Goal: Obtain resource: Download file/media

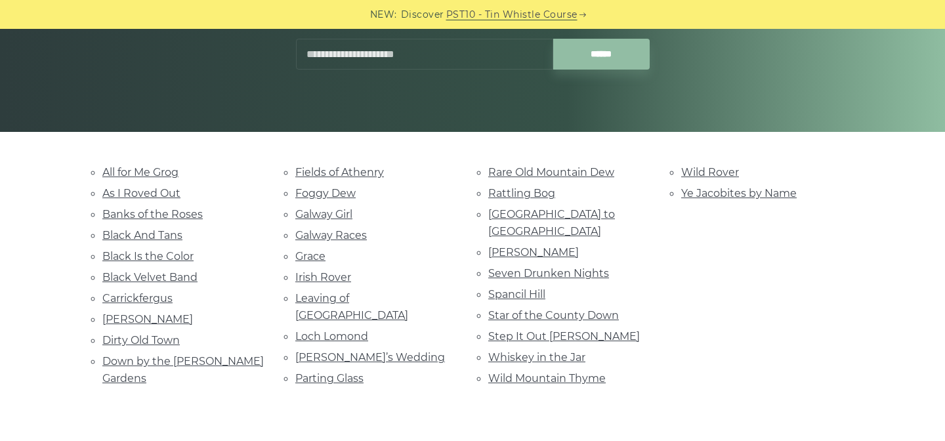
scroll to position [272, 0]
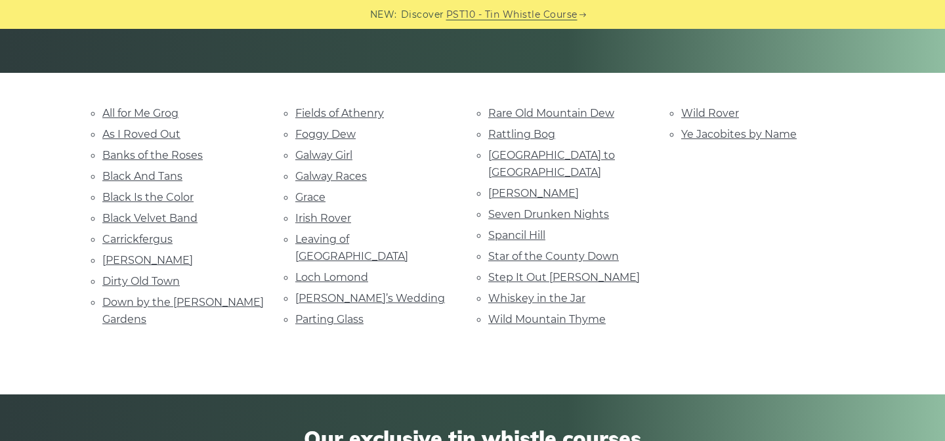
click at [450, 343] on div "NEW: Discover PST10 - Tin Whistle Course Lessons Fingering Charts Tabs & Notes …" at bounding box center [472, 442] width 945 height 1371
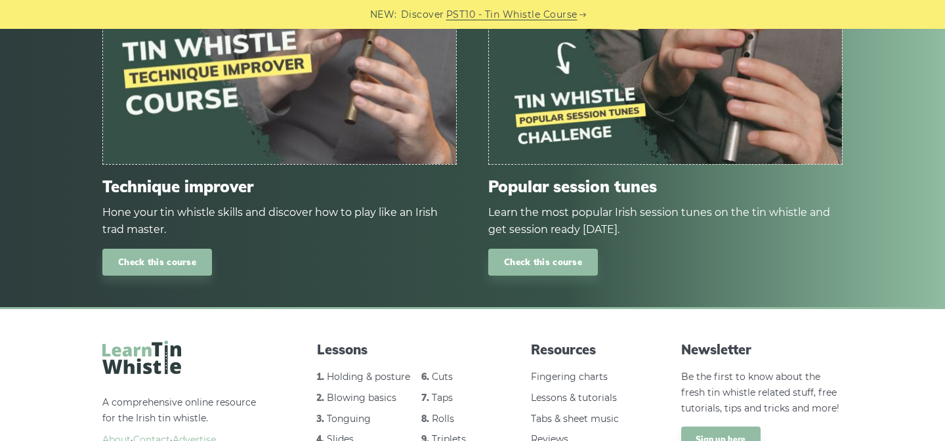
scroll to position [864, 0]
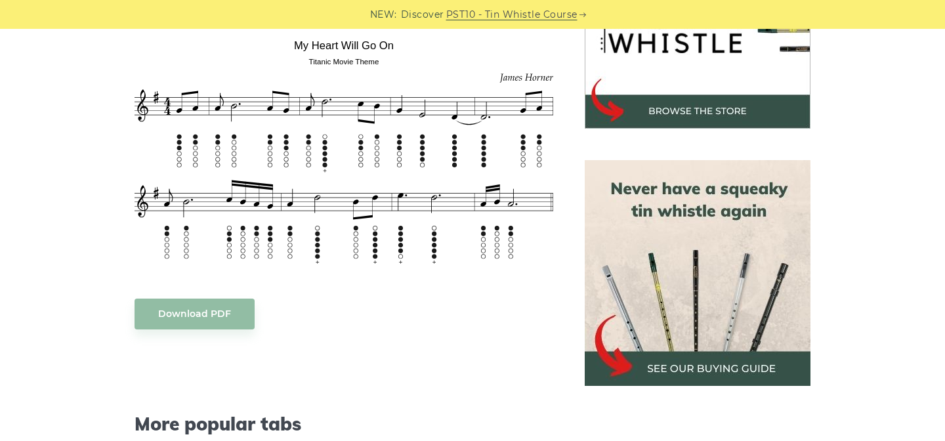
scroll to position [517, 0]
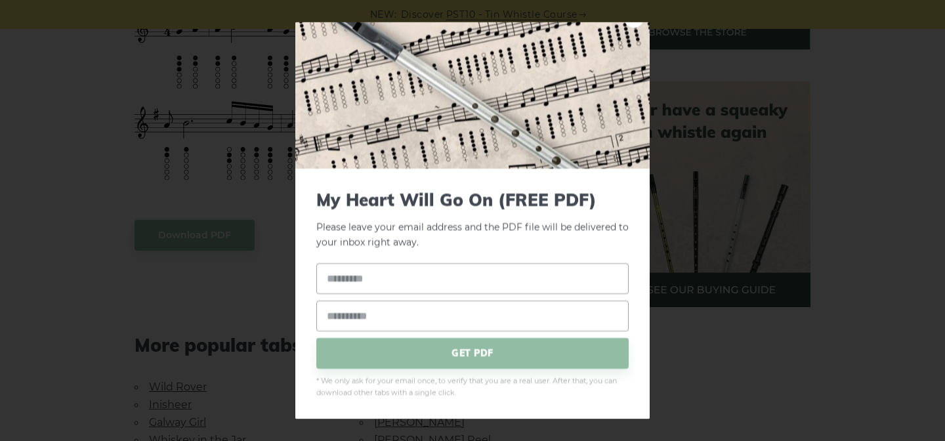
scroll to position [555, 0]
click at [466, 283] on input "text" at bounding box center [472, 278] width 312 height 31
click at [413, 286] on input "text" at bounding box center [472, 278] width 312 height 31
type input "******"
click at [356, 324] on input "email" at bounding box center [472, 315] width 312 height 31
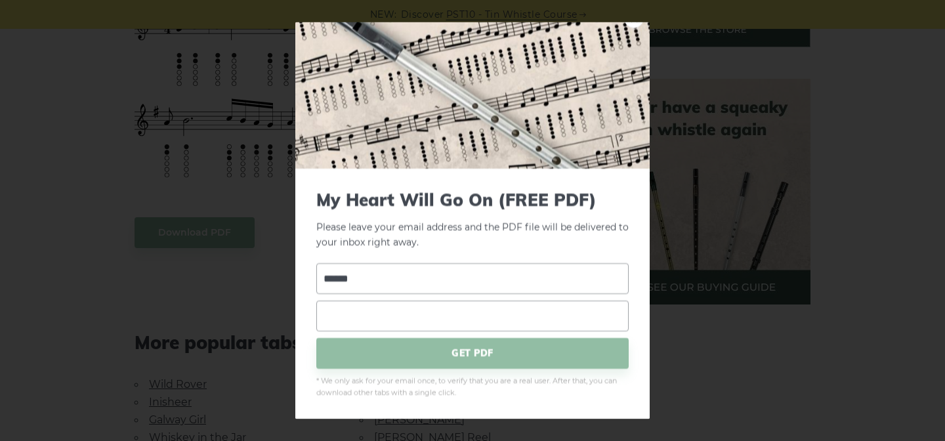
type input "**********"
click at [442, 356] on span "GET PDF" at bounding box center [472, 352] width 312 height 31
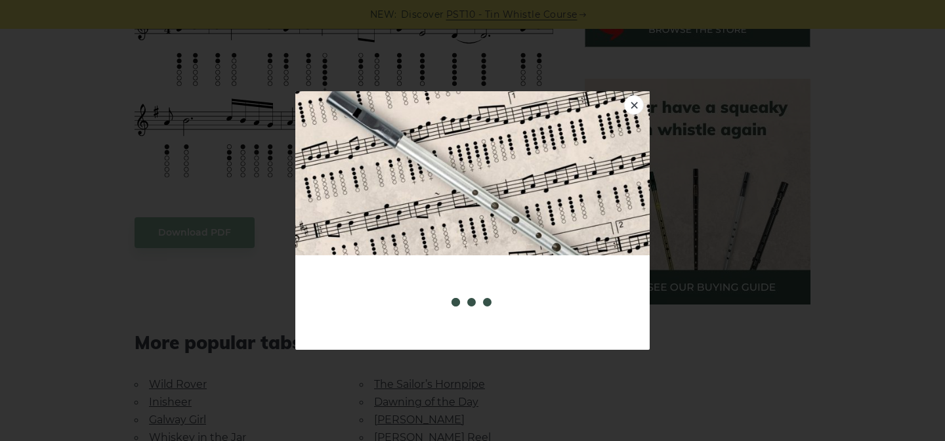
scroll to position [0, 0]
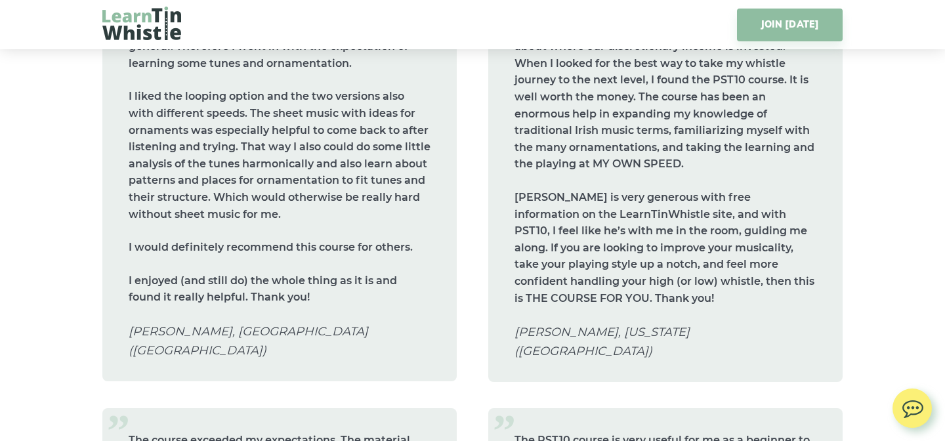
scroll to position [6145, 0]
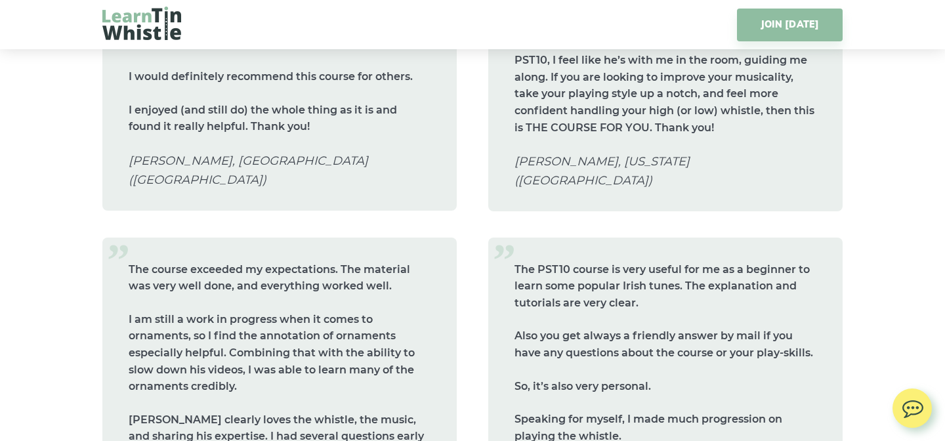
click at [147, 31] on img at bounding box center [141, 23] width 79 height 33
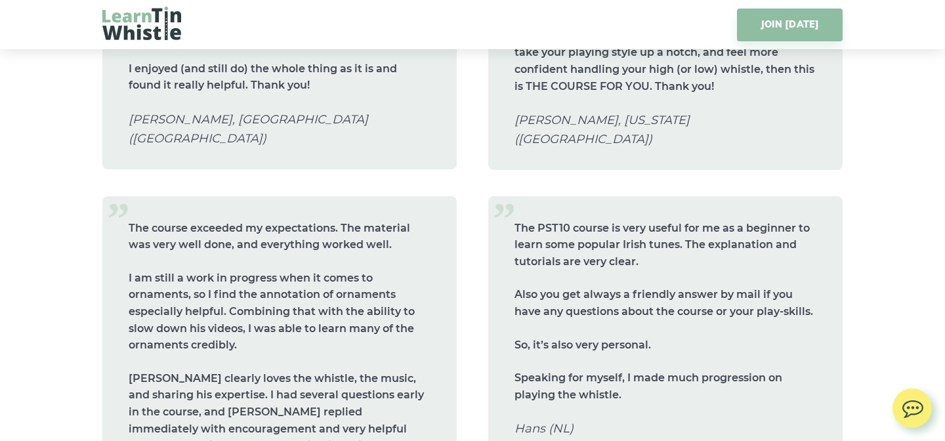
scroll to position [6304, 0]
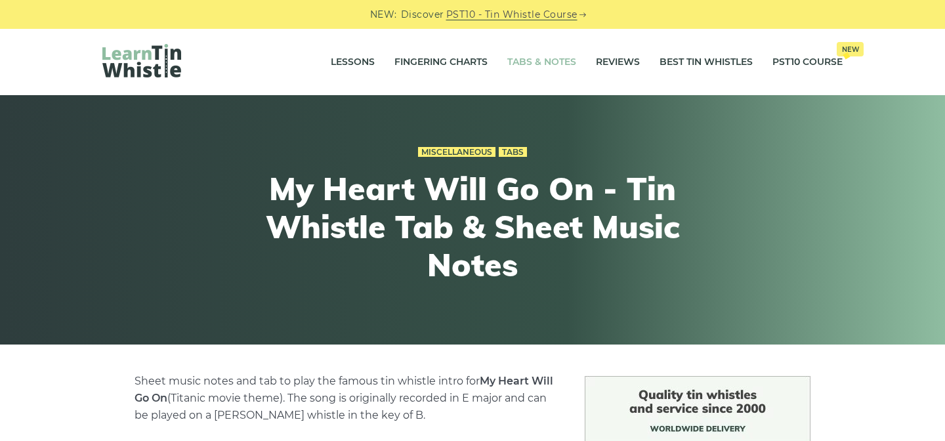
click at [546, 63] on link "Tabs & Notes" at bounding box center [541, 62] width 69 height 33
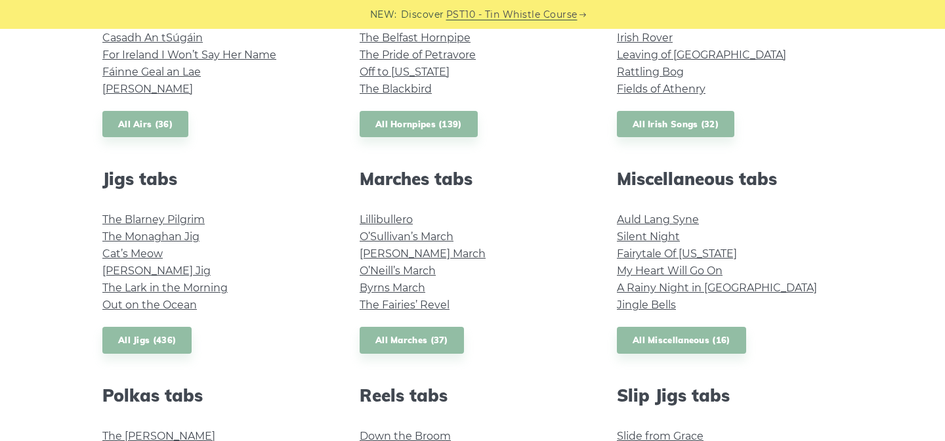
scroll to position [624, 0]
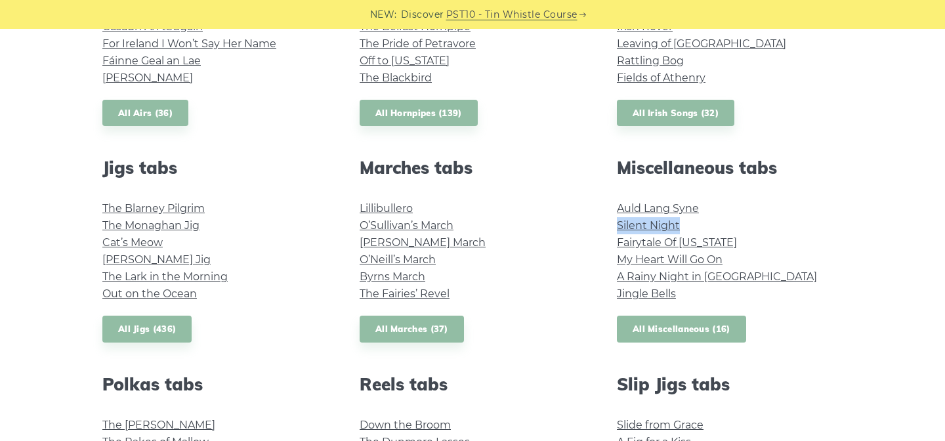
click at [680, 331] on link "All Miscellaneous (16)" at bounding box center [681, 329] width 129 height 27
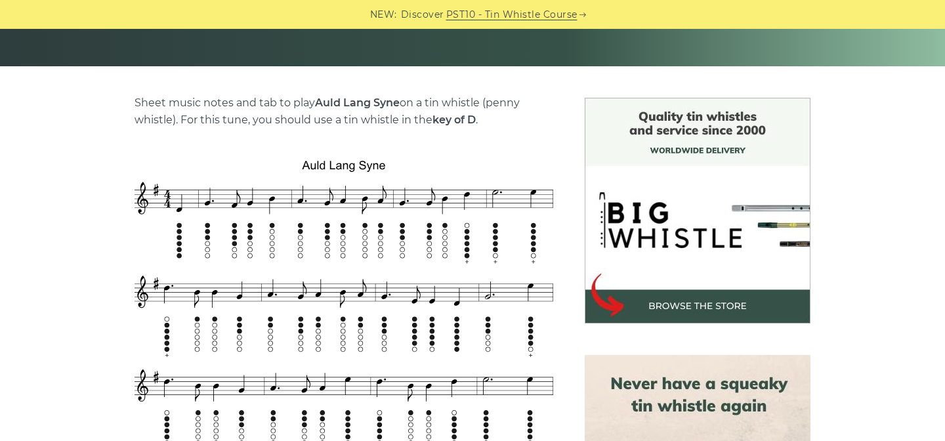
scroll to position [316, 0]
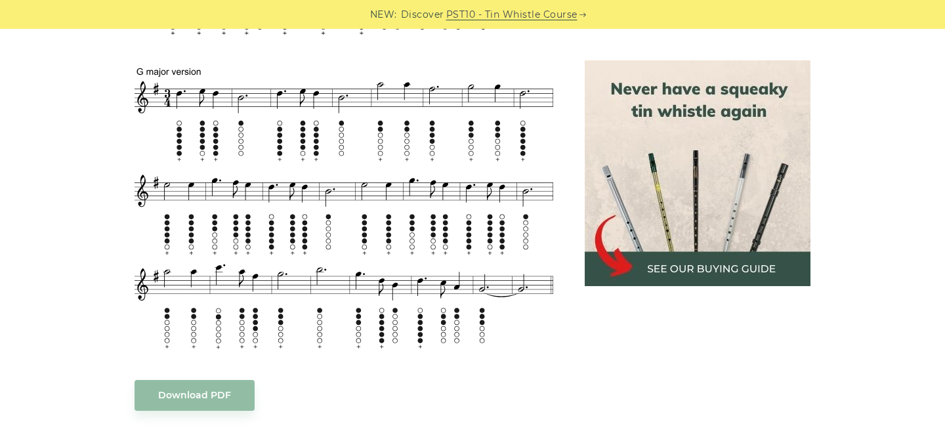
scroll to position [792, 0]
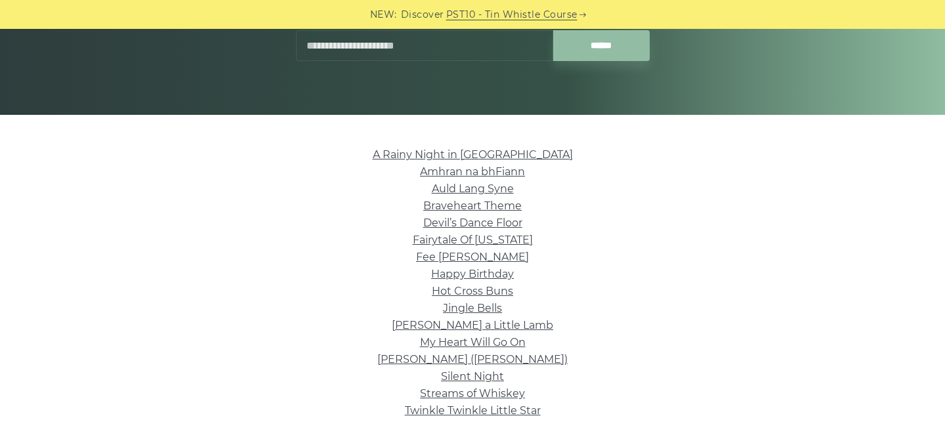
scroll to position [380, 0]
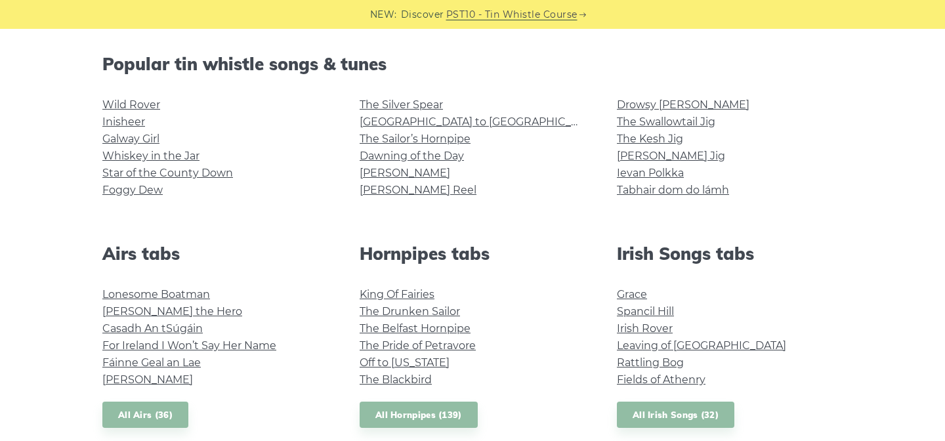
scroll to position [324, 0]
